Goal: Information Seeking & Learning: Learn about a topic

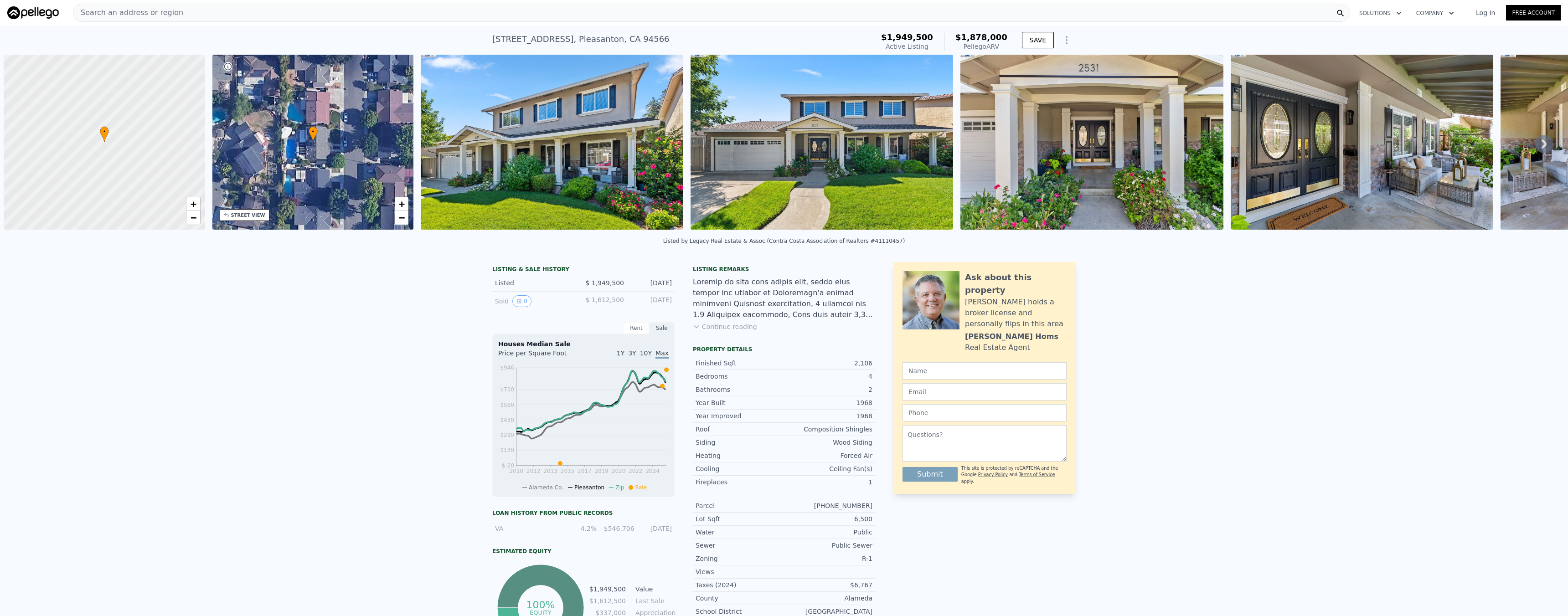
scroll to position [0, 4]
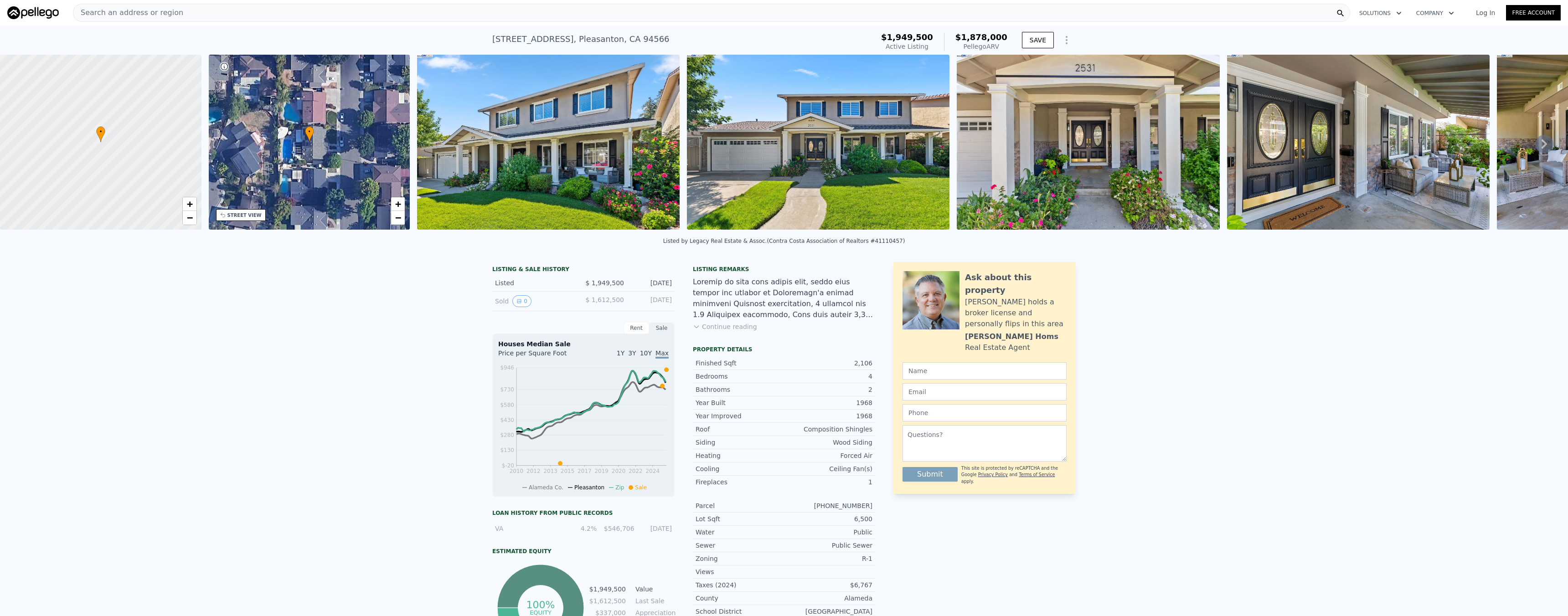
click at [218, 21] on div "Search an address or region Solutions Company Open main menu Log In Free Account" at bounding box center [784, 13] width 1553 height 22
click at [215, 13] on div "Search an address or region" at bounding box center [712, 13] width 1277 height 18
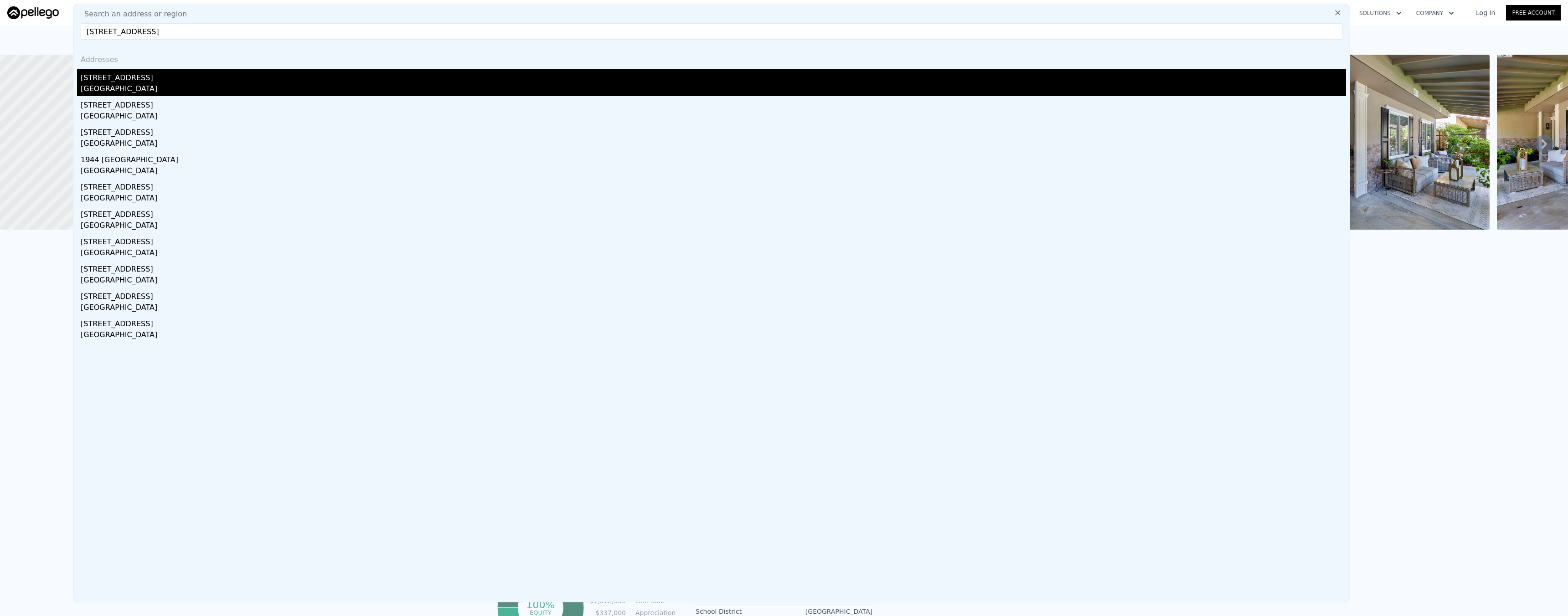
type input "[STREET_ADDRESS]"
click at [131, 79] on div "[STREET_ADDRESS]" at bounding box center [713, 76] width 1265 height 15
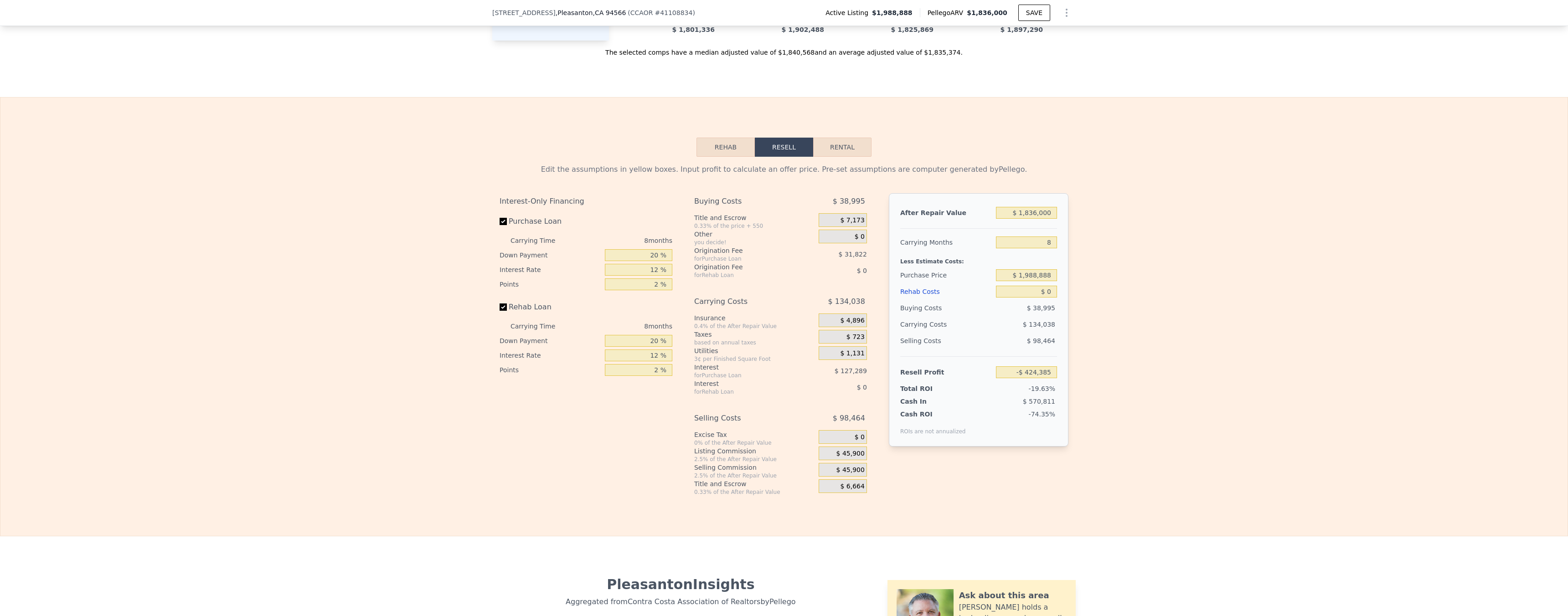
scroll to position [750, 0]
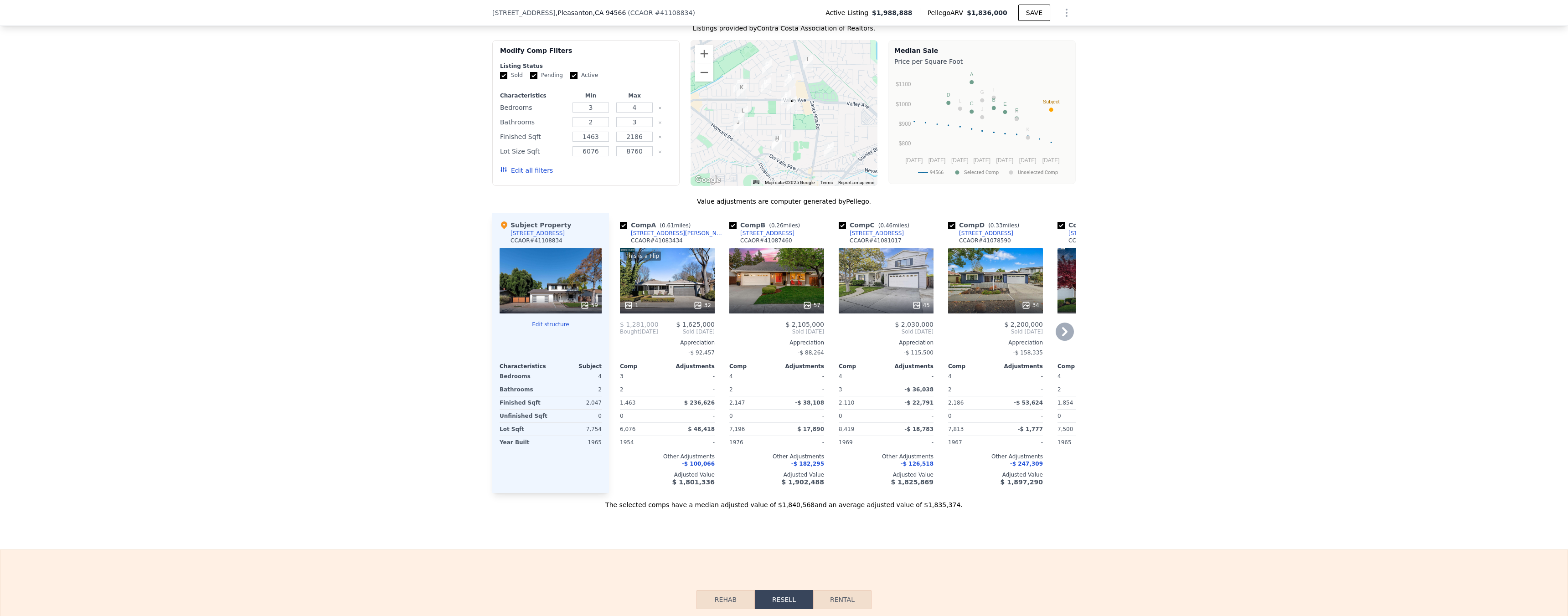
click at [643, 273] on div "This is a Flip 1 32" at bounding box center [667, 281] width 95 height 66
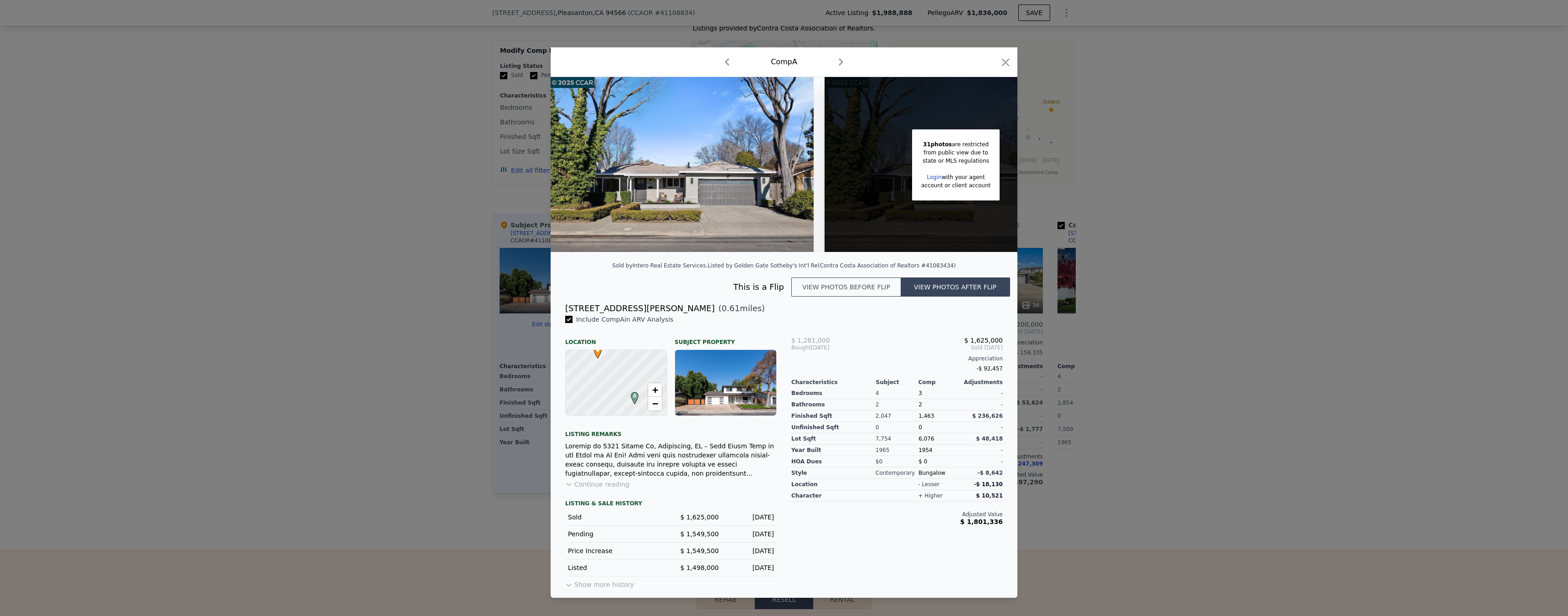
drag, startPoint x: 917, startPoint y: 420, endPoint x: 947, endPoint y: 421, distance: 30.0
click at [947, 421] on div "1,463" at bounding box center [939, 416] width 42 height 12
drag, startPoint x: 884, startPoint y: 419, endPoint x: 836, endPoint y: 416, distance: 48.1
click at [836, 416] on div "Bedrooms Bathrooms Finished Sqft Unfinished Sqft Lot Sqft Year Built [PERSON_NA…" at bounding box center [897, 432] width 211 height 93
click at [859, 420] on div "Finished Sqft" at bounding box center [833, 416] width 85 height 12
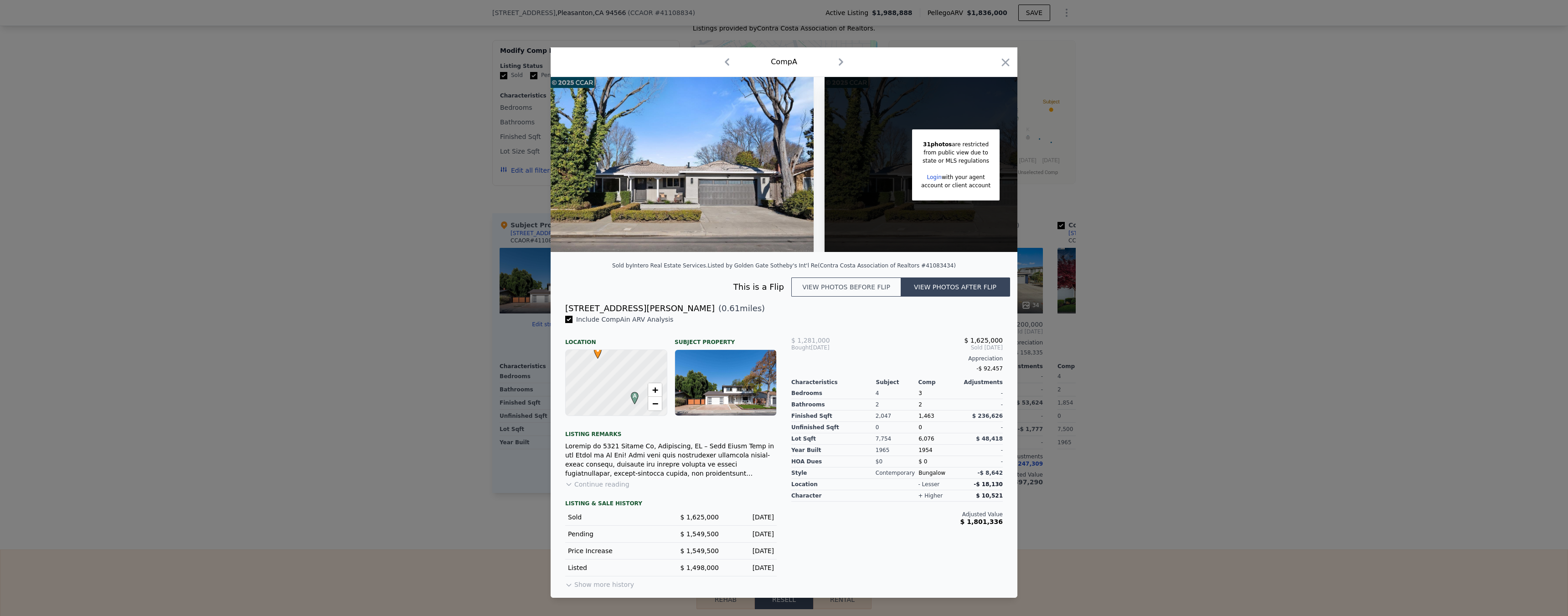
click at [1064, 537] on div at bounding box center [784, 308] width 1568 height 616
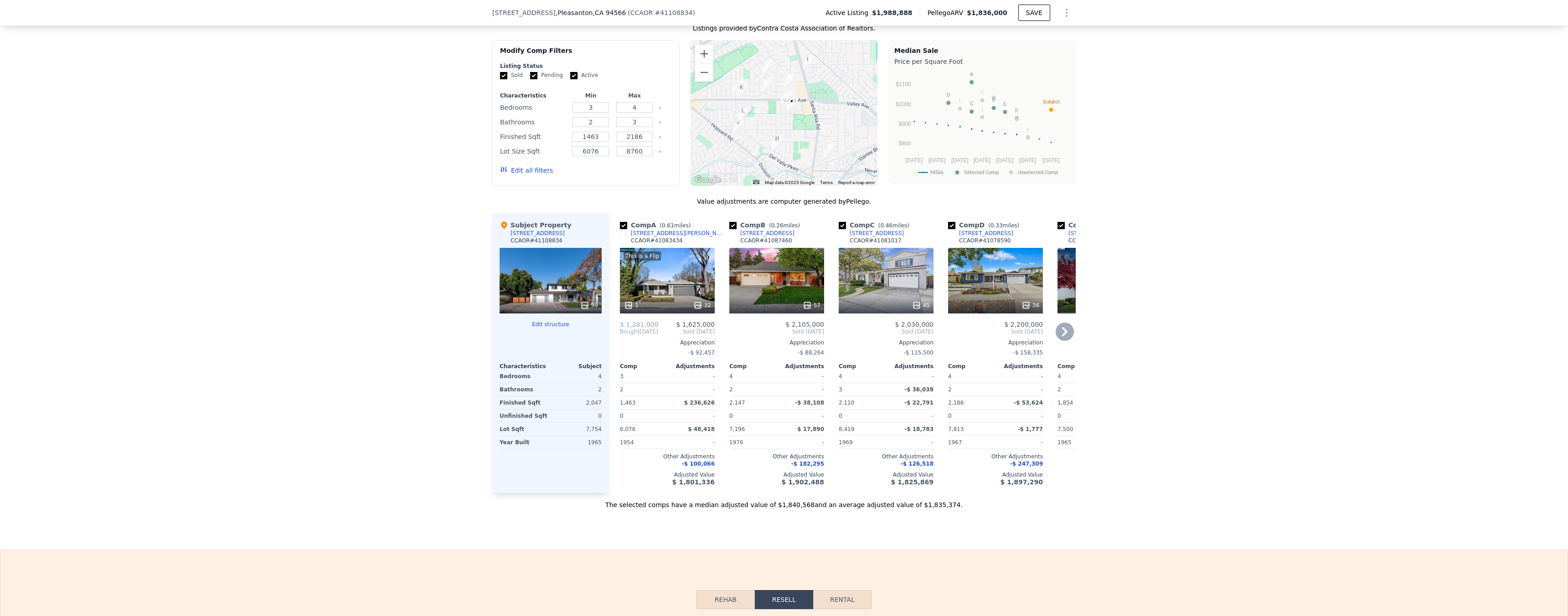
click at [796, 335] on span "Sold [DATE]" at bounding box center [777, 332] width 95 height 7
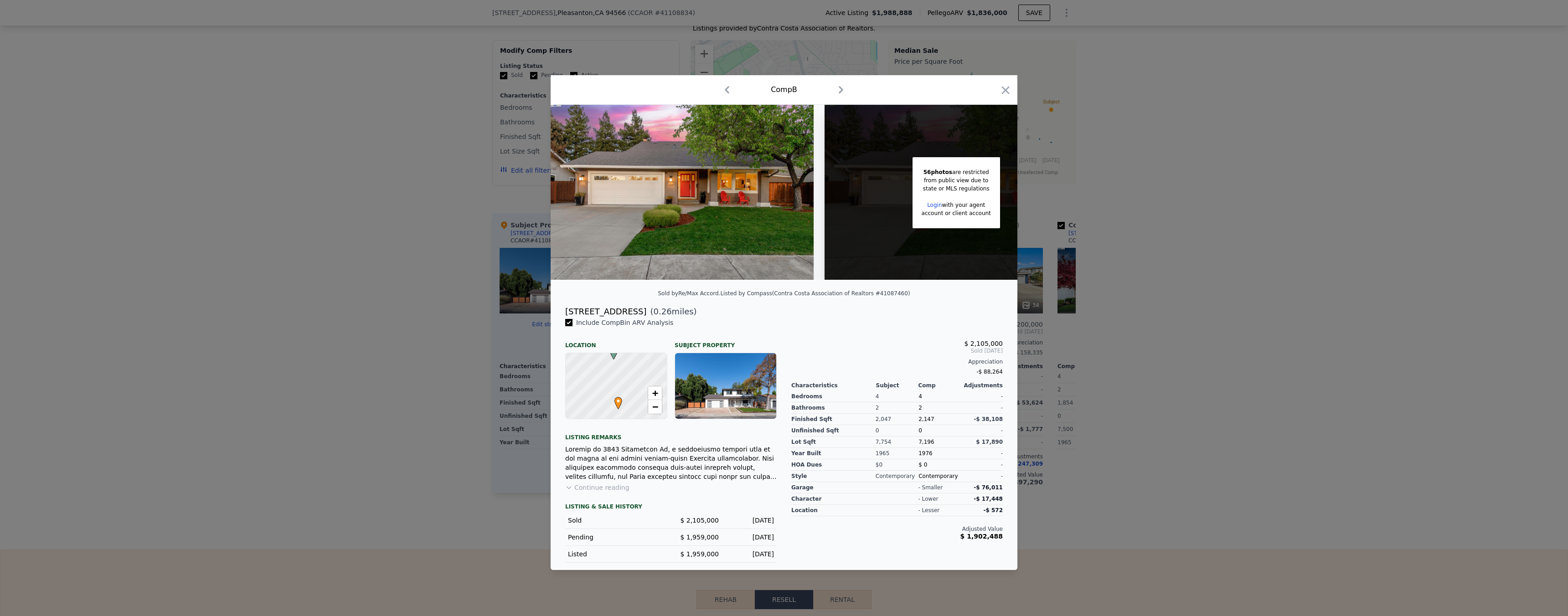
click at [1065, 458] on div at bounding box center [784, 308] width 1568 height 616
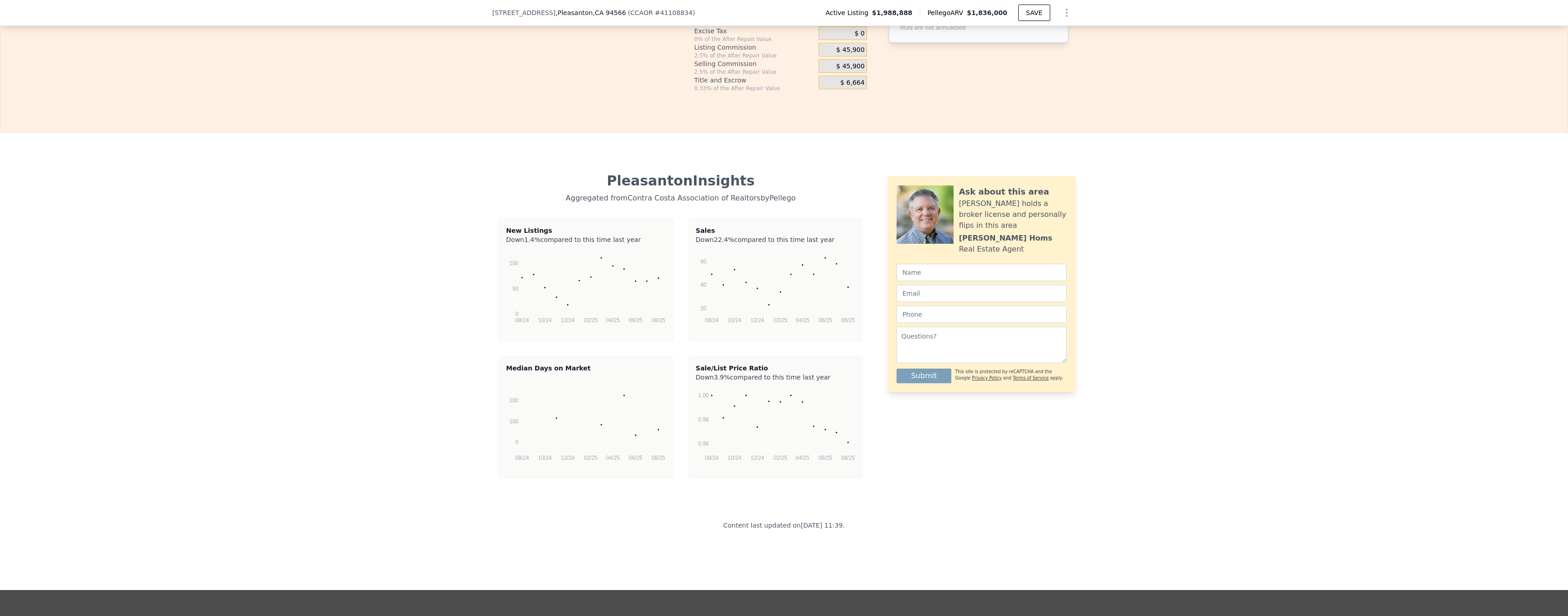
scroll to position [1683, 0]
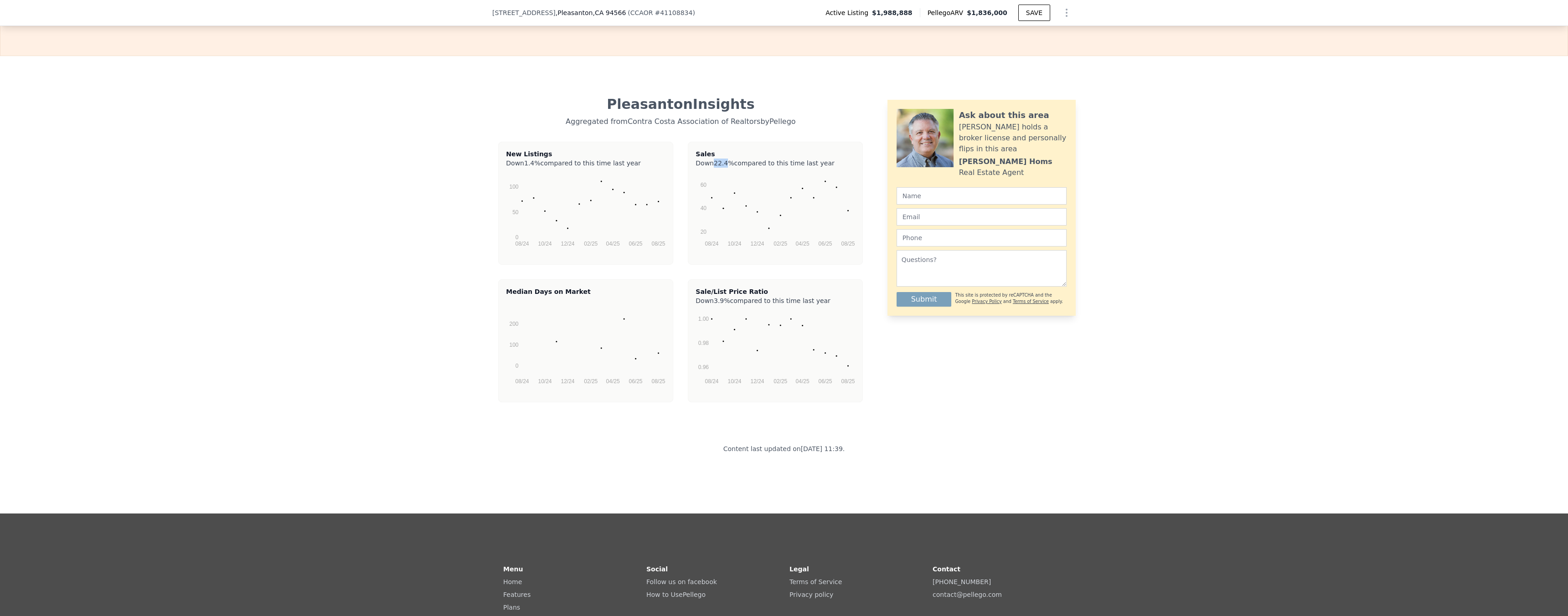
drag, startPoint x: 710, startPoint y: 175, endPoint x: 726, endPoint y: 175, distance: 16.0
click at [726, 167] on span "22.4%" at bounding box center [724, 163] width 20 height 7
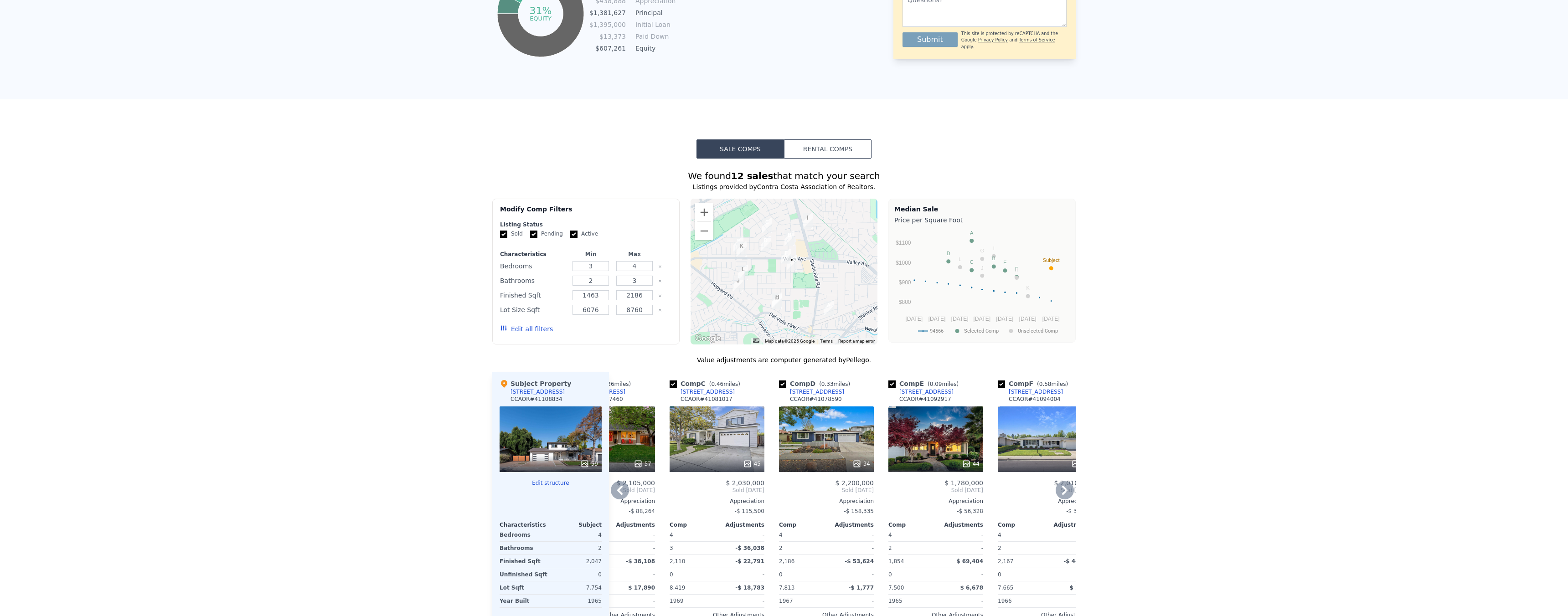
scroll to position [0, 0]
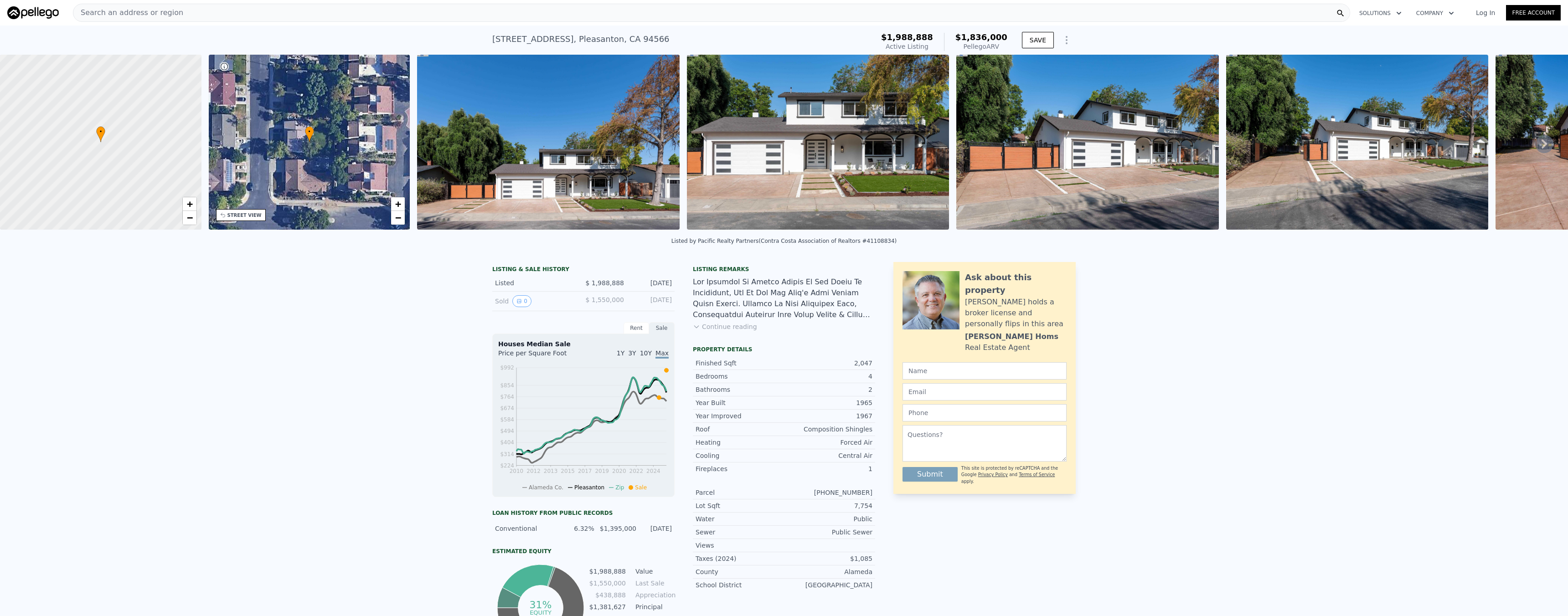
click at [96, 158] on div at bounding box center [100, 142] width 242 height 210
click at [464, 152] on img at bounding box center [548, 142] width 262 height 175
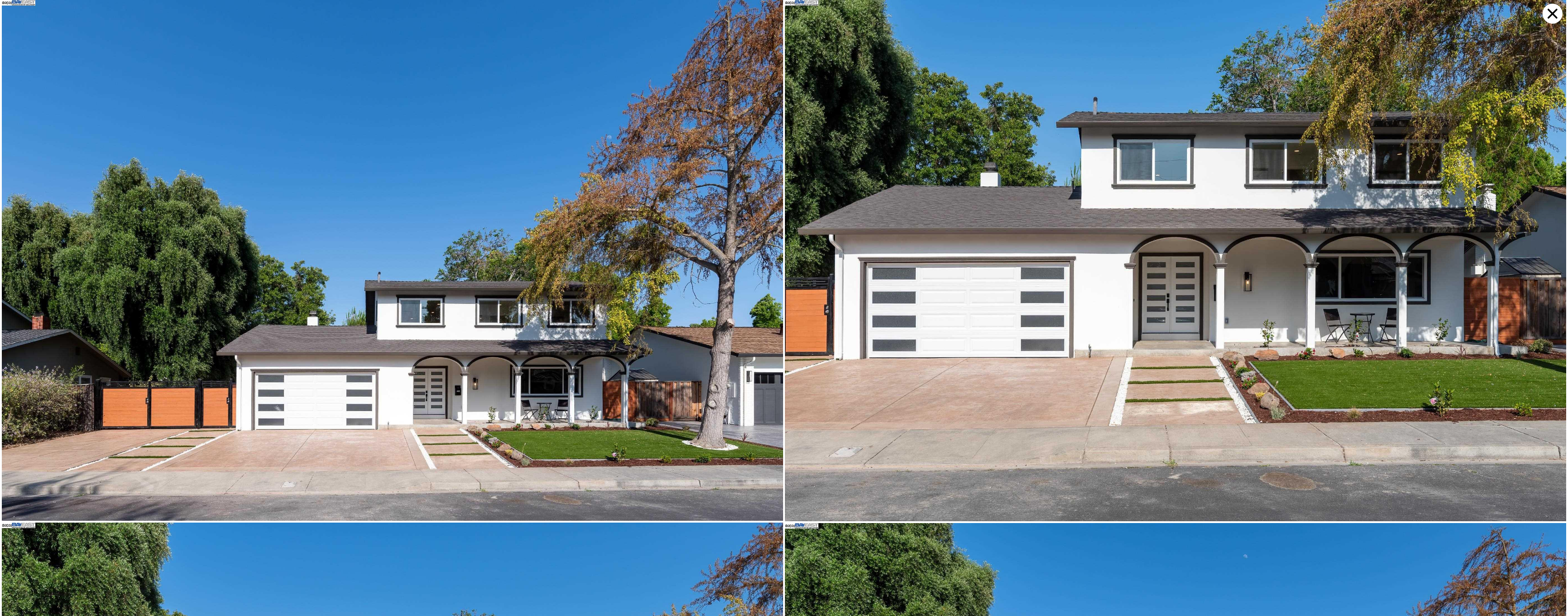
click at [471, 328] on img at bounding box center [393, 261] width 782 height 521
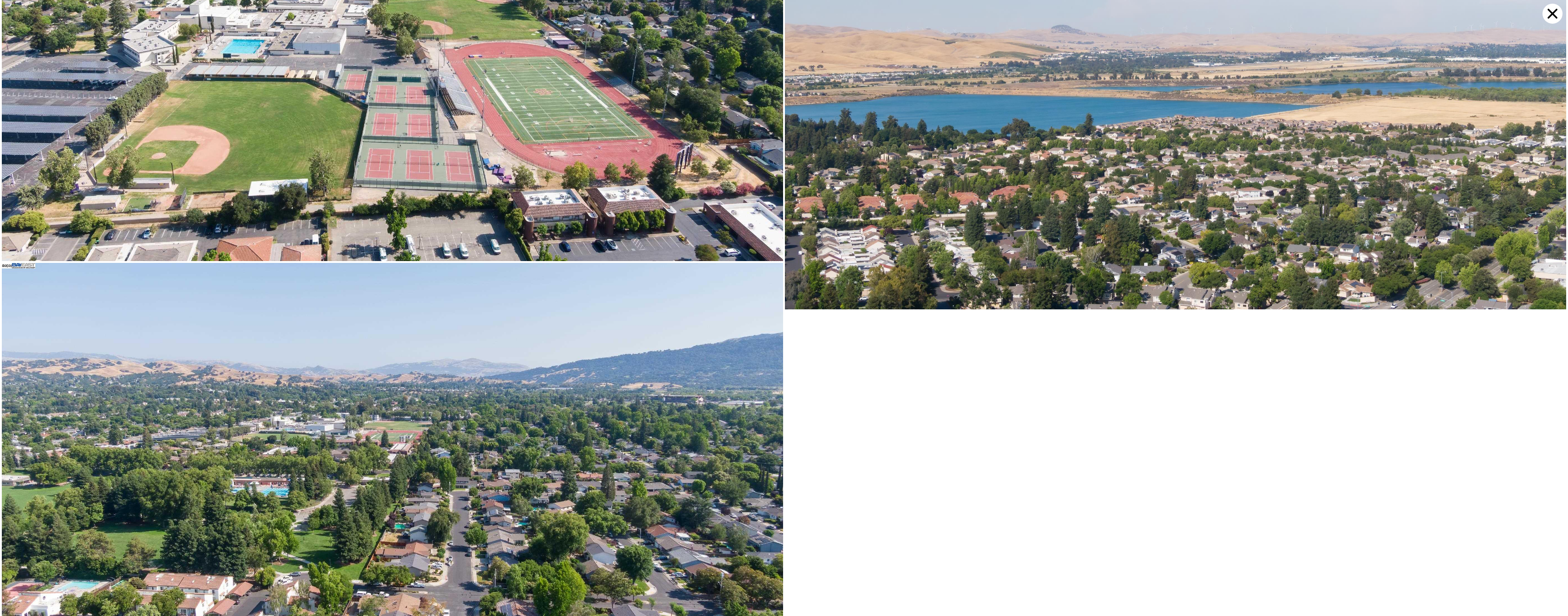
scroll to position [15016, 0]
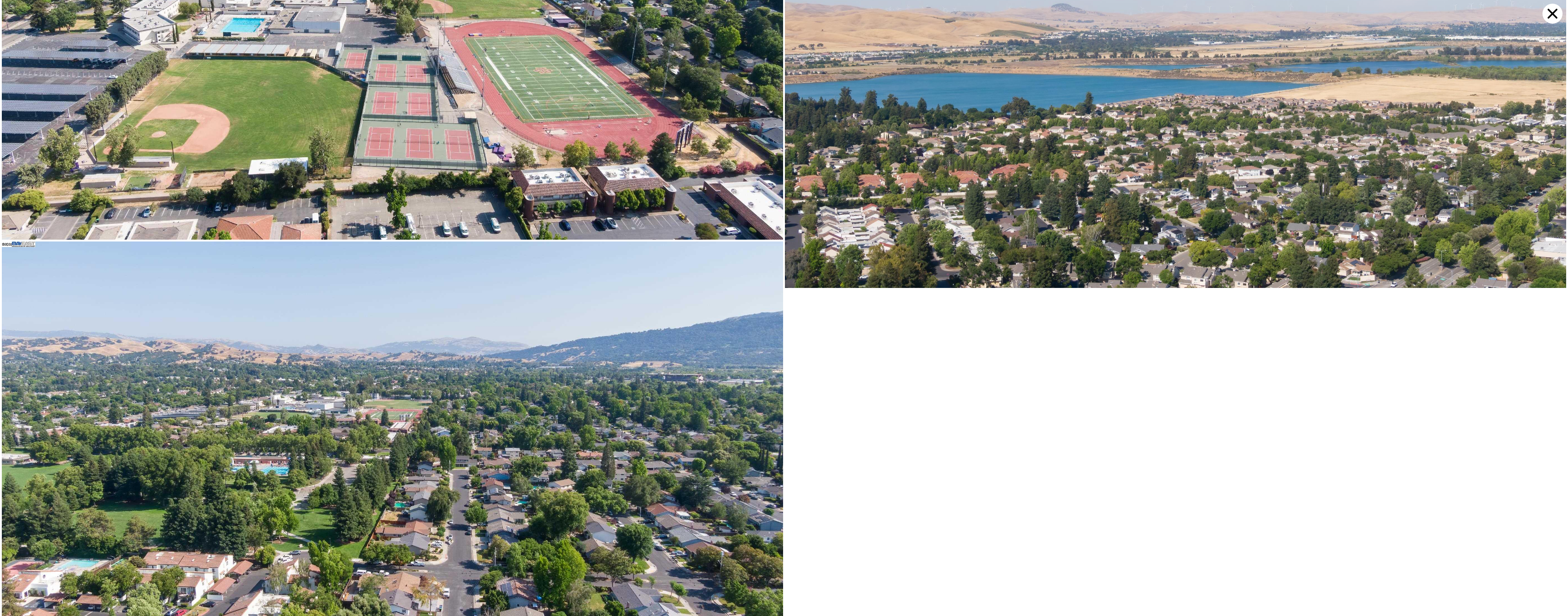
click at [1549, 19] on icon at bounding box center [1552, 13] width 20 height 20
